Goal: Task Accomplishment & Management: Manage account settings

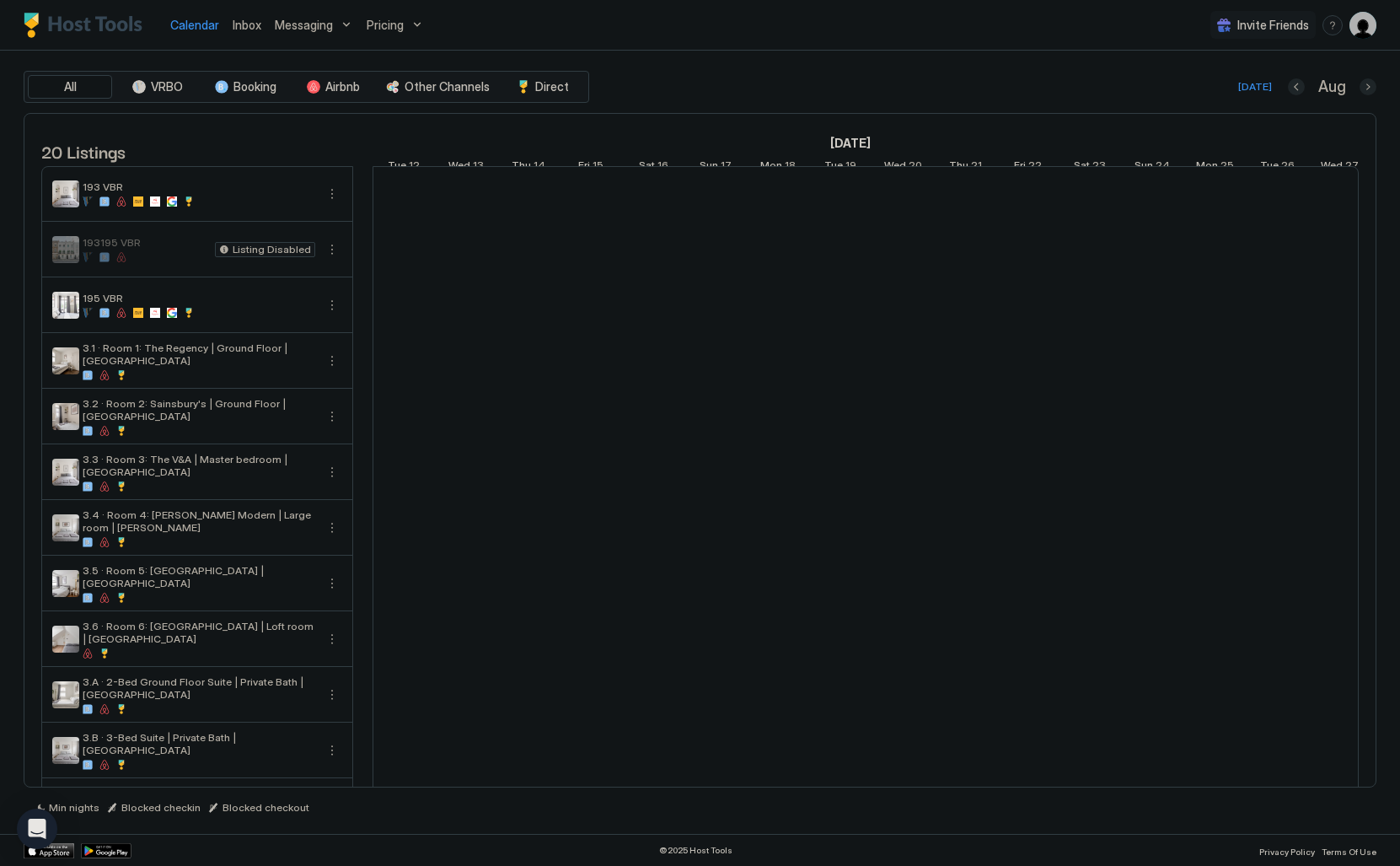
scroll to position [0, 936]
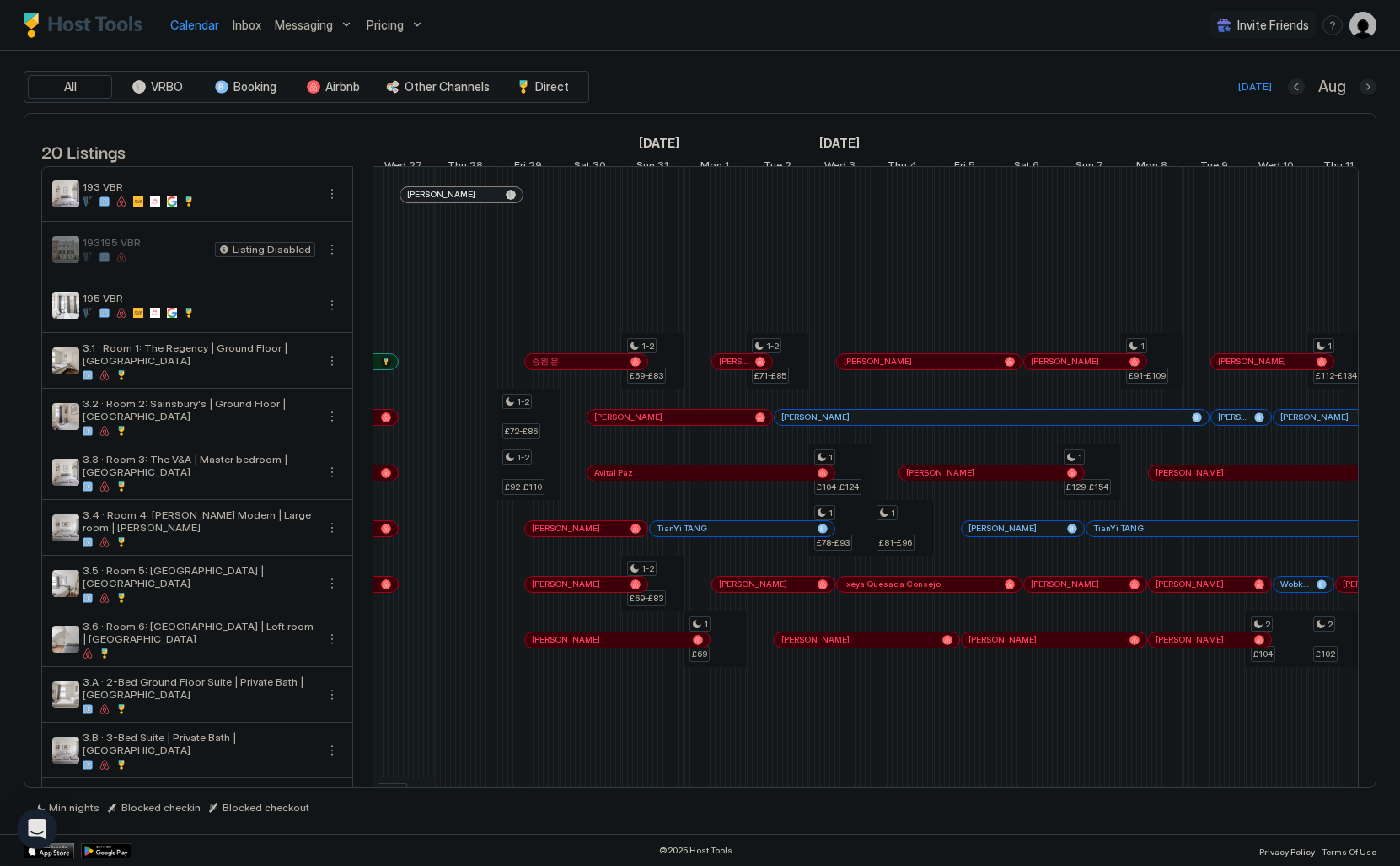
click at [254, 18] on span "Inbox" at bounding box center [247, 24] width 29 height 14
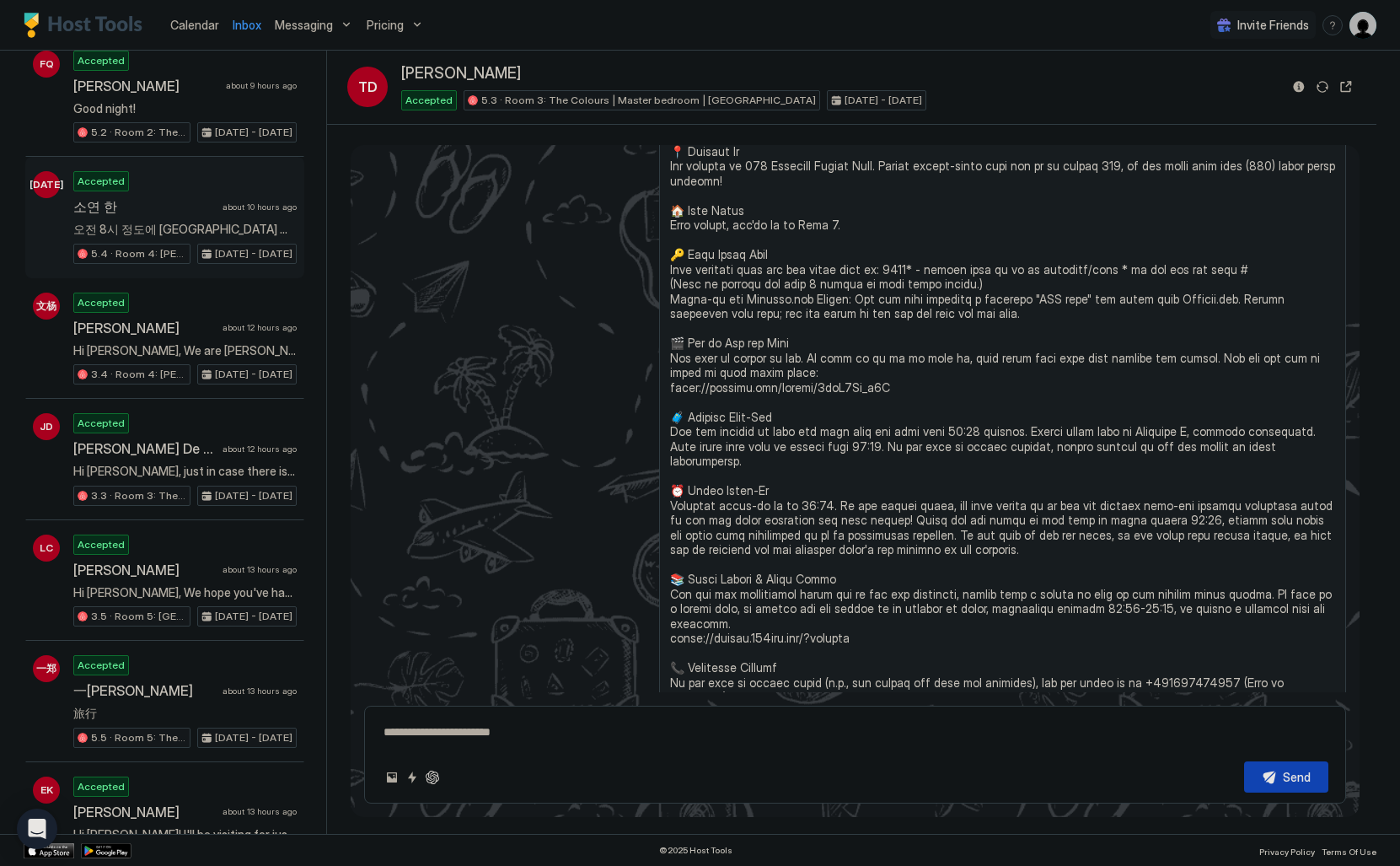
scroll to position [611, 0]
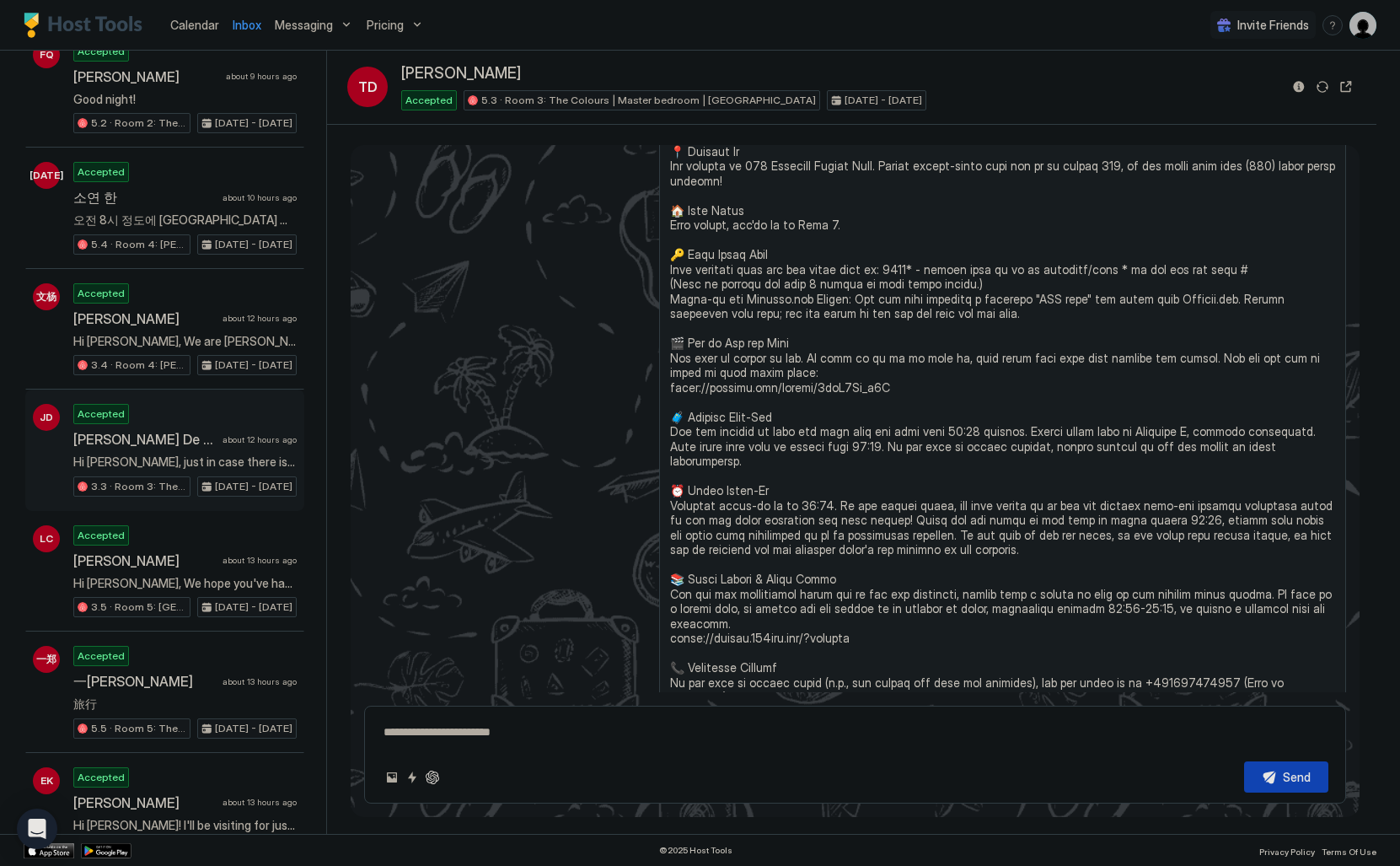
click at [210, 413] on div "Accepted [PERSON_NAME] De La [PERSON_NAME] about 12 hours ago Hi [PERSON_NAME],…" at bounding box center [185, 451] width 223 height 93
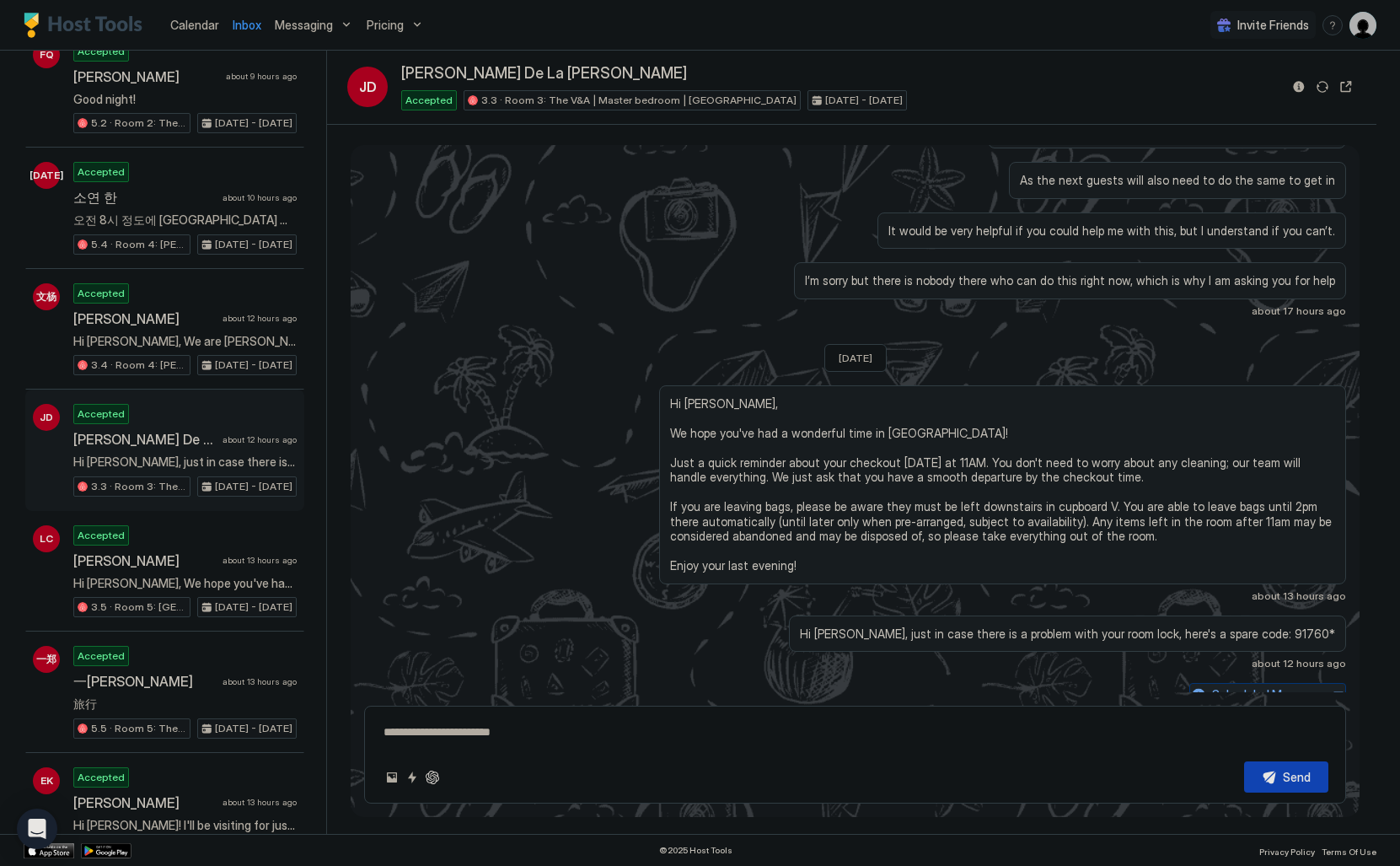
click at [1272, 685] on div "Scheduled Messages" at bounding box center [1269, 694] width 114 height 18
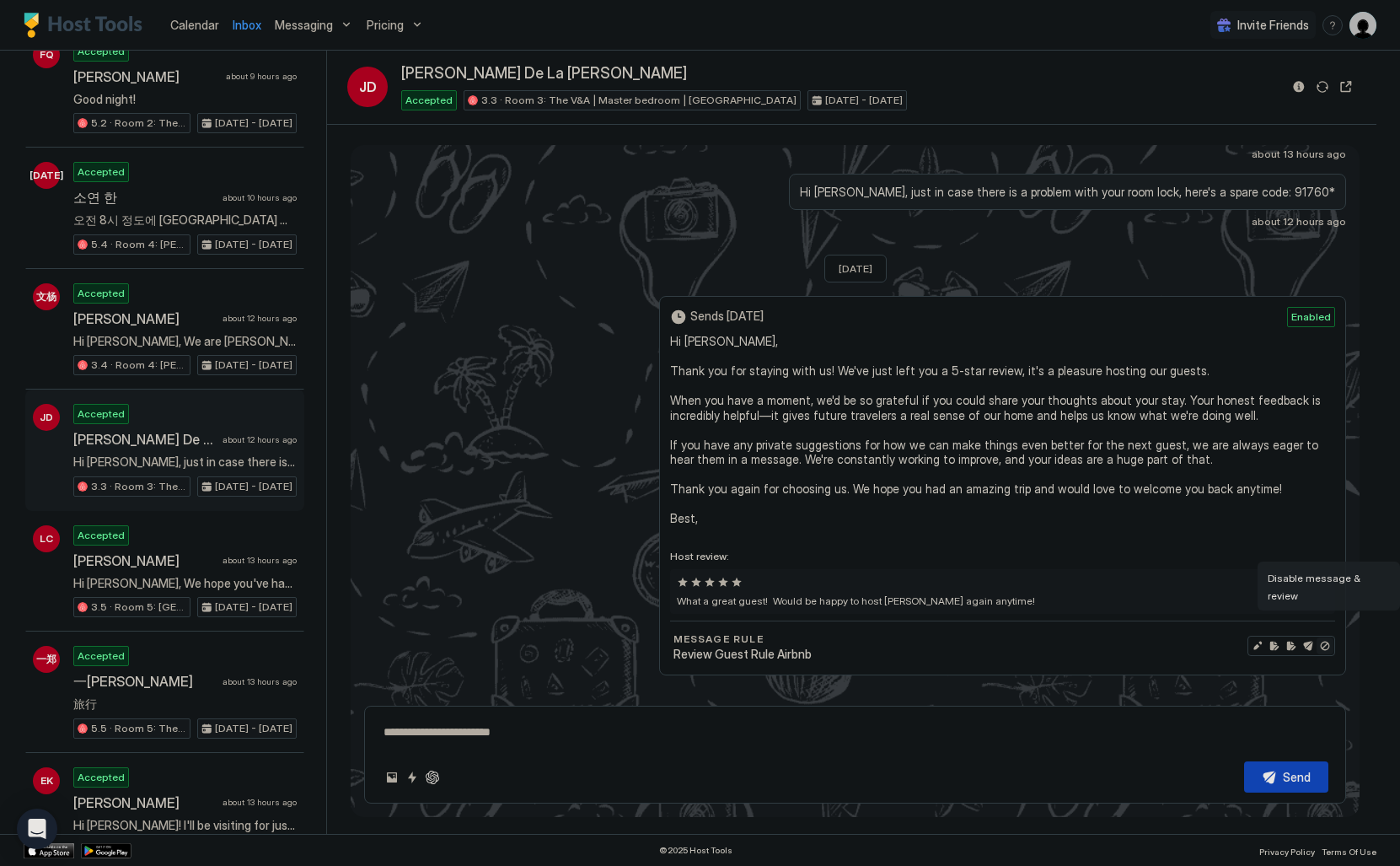
click at [1327, 638] on button "Disable message & review" at bounding box center [1326, 646] width 17 height 17
type textarea "*"
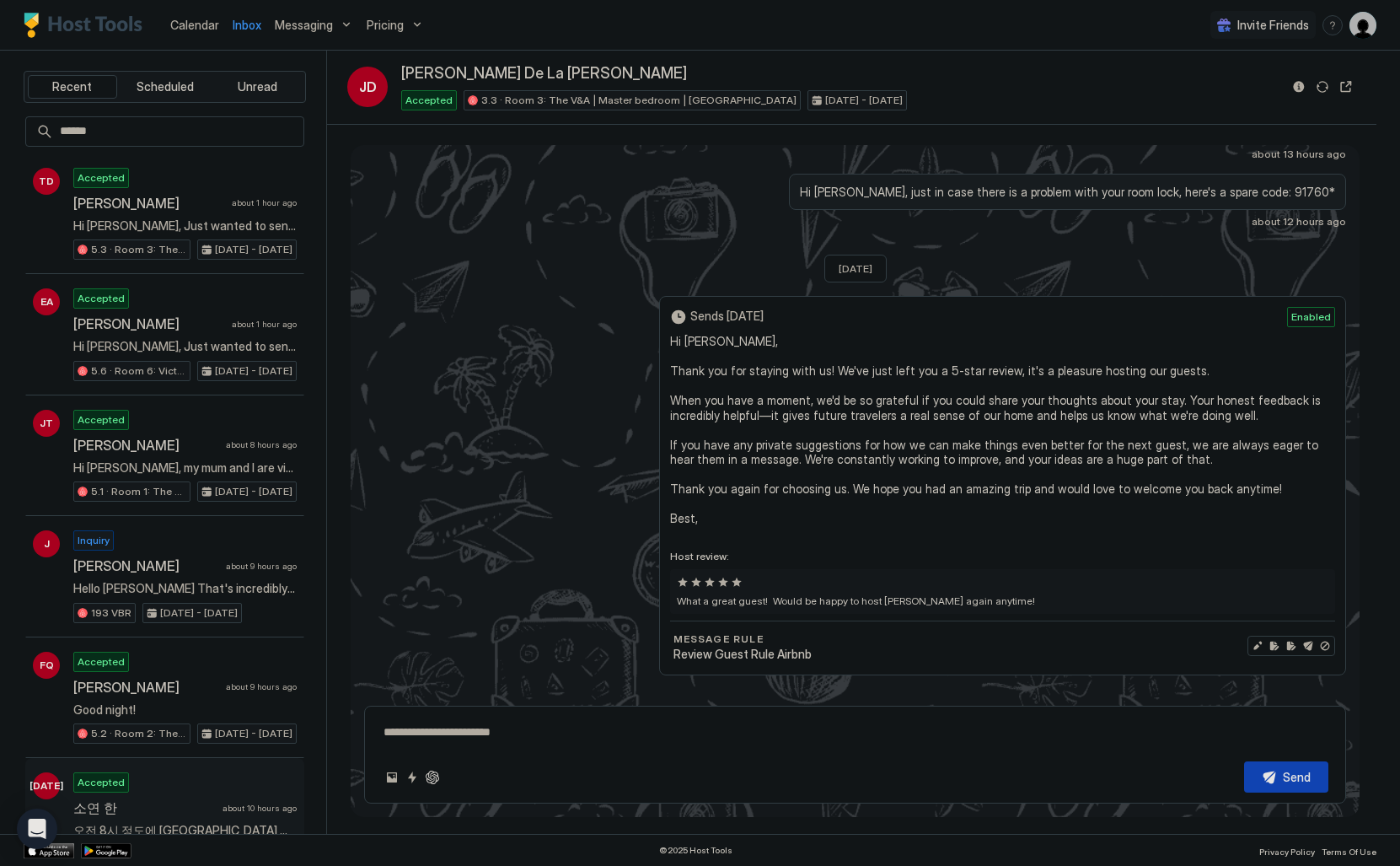
scroll to position [0, 0]
click at [192, 33] on link "Calendar" at bounding box center [195, 24] width 49 height 18
